Goal: Download file/media

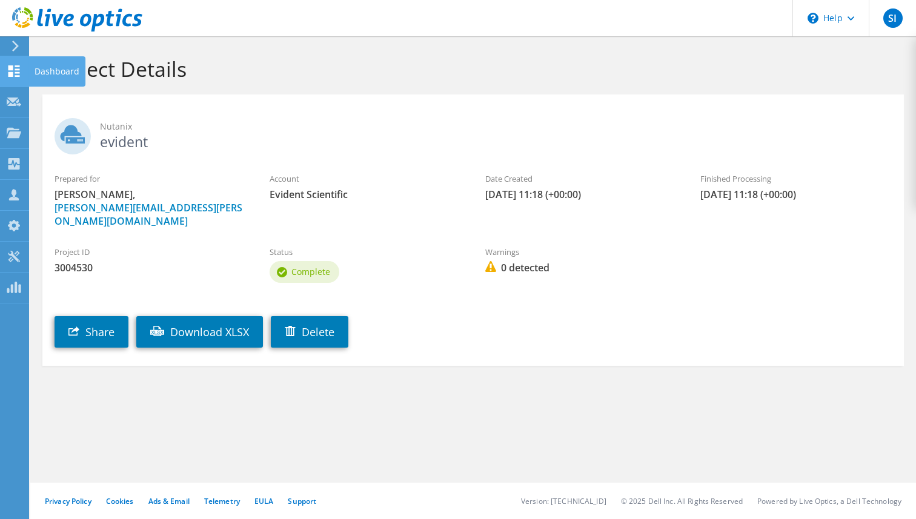
click at [15, 72] on use at bounding box center [14, 71] width 12 height 12
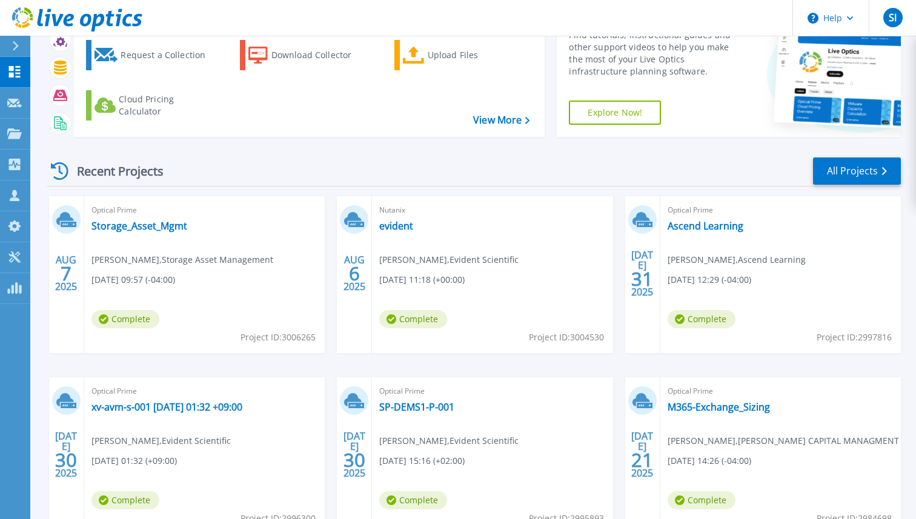
scroll to position [68, 0]
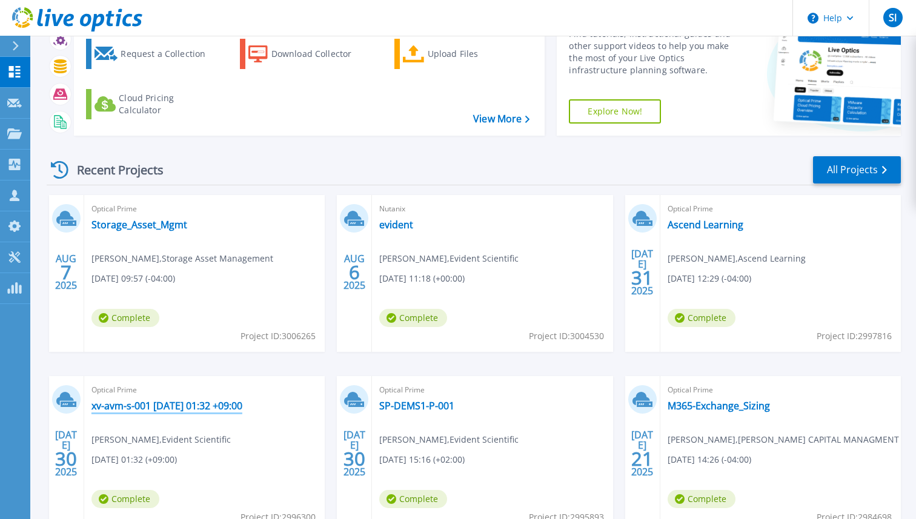
click at [182, 406] on link "xv-avm-s-001 [DATE] 01:32 +09:00" at bounding box center [166, 406] width 151 height 12
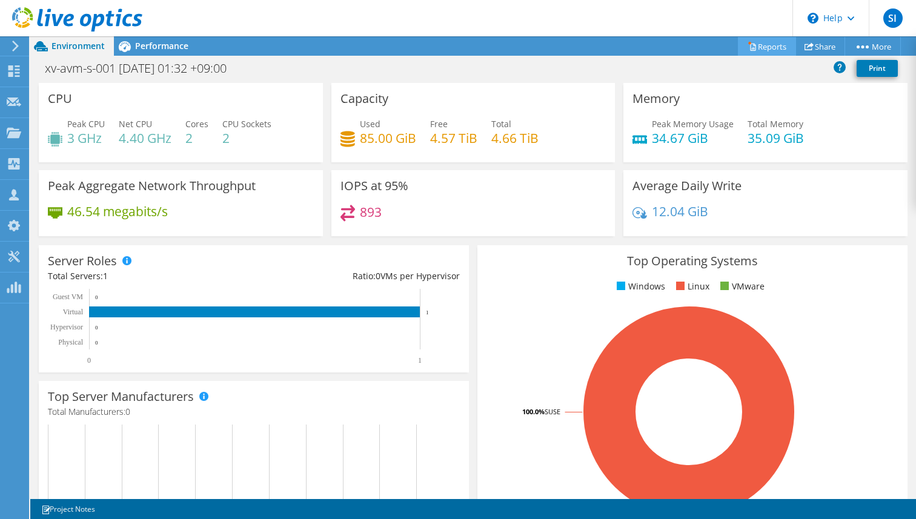
click at [759, 45] on link "Reports" at bounding box center [767, 46] width 58 height 19
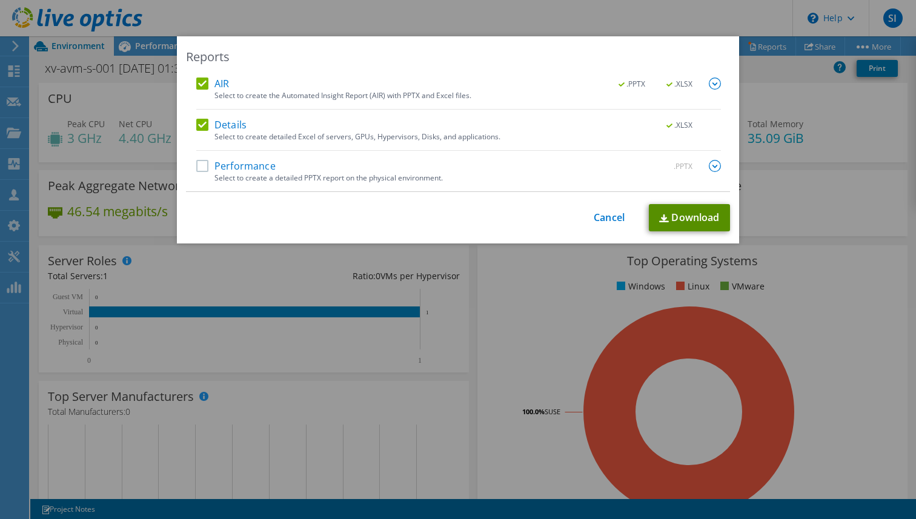
click at [670, 215] on link "Download" at bounding box center [689, 217] width 81 height 27
